Goal: Task Accomplishment & Management: Complete application form

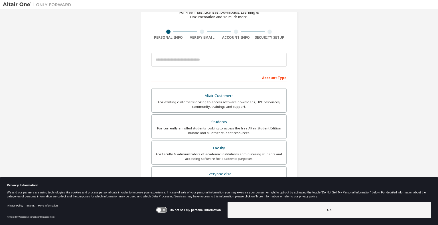
scroll to position [36, 0]
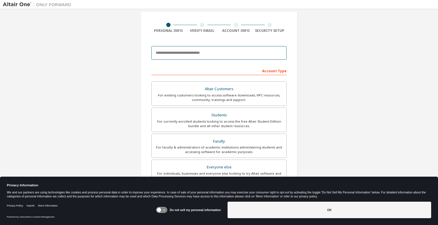
click at [202, 57] on input "email" at bounding box center [218, 53] width 135 height 14
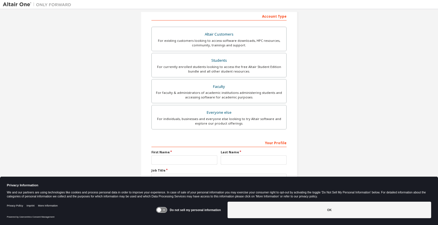
scroll to position [92, 0]
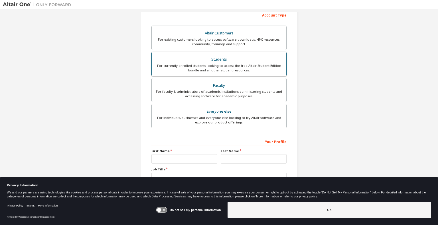
type input "**********"
click at [235, 64] on div "For currently enrolled students looking to access the free Altair Student Editi…" at bounding box center [219, 68] width 128 height 9
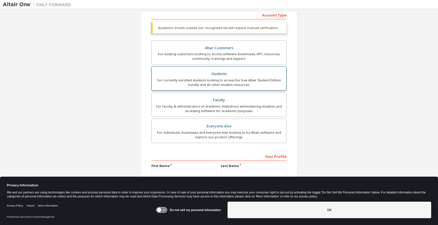
scroll to position [121, 0]
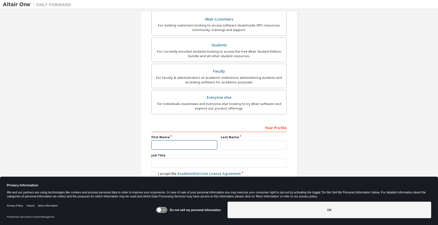
click at [209, 142] on input "text" at bounding box center [184, 145] width 66 height 9
type input "******"
click at [235, 142] on input "text" at bounding box center [254, 145] width 66 height 9
type input "*******"
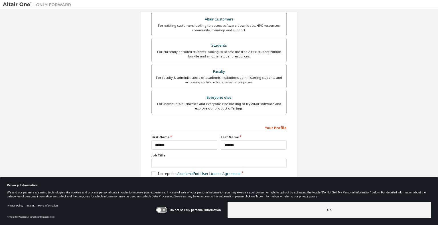
click at [300, 219] on div "Do not sell my personal information OK" at bounding box center [293, 211] width 275 height 22
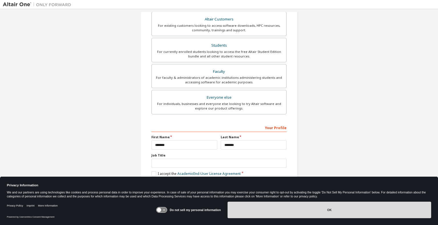
click at [301, 214] on button "OK" at bounding box center [329, 210] width 204 height 17
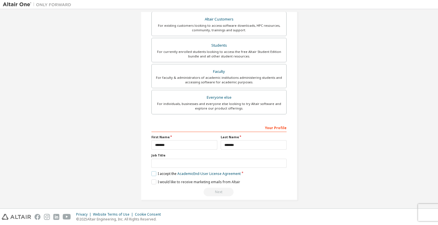
click at [155, 173] on label "I accept the Academic End-User License Agreement" at bounding box center [195, 174] width 89 height 5
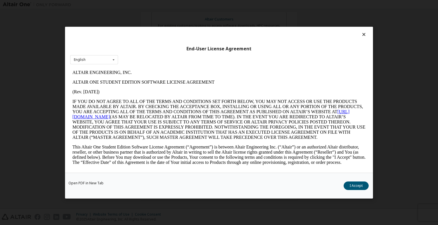
scroll to position [0, 0]
click at [355, 182] on button "I Accept" at bounding box center [355, 186] width 25 height 9
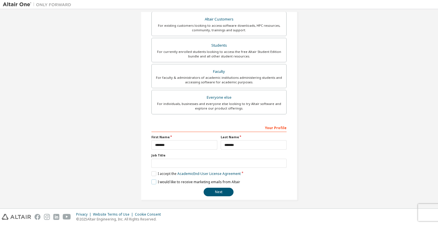
click at [151, 180] on label "I would like to receive marketing emails from Altair" at bounding box center [195, 182] width 89 height 5
click at [208, 162] on input "text" at bounding box center [218, 163] width 135 height 9
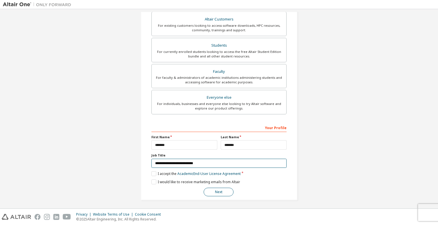
type input "**********"
click at [218, 192] on button "Next" at bounding box center [219, 192] width 30 height 9
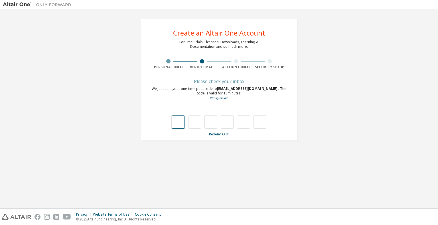
type input "*"
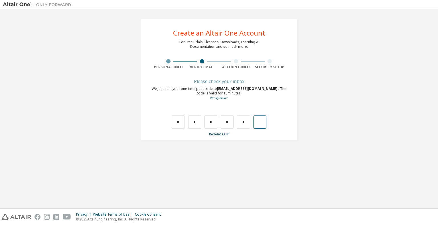
type input "*"
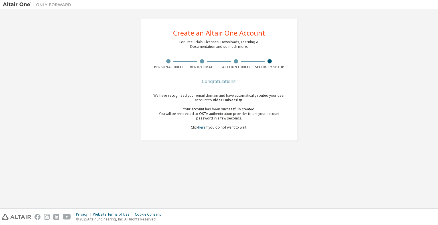
click at [251, 66] on div "Account Info" at bounding box center [236, 67] width 34 height 5
